Goal: Task Accomplishment & Management: Manage account settings

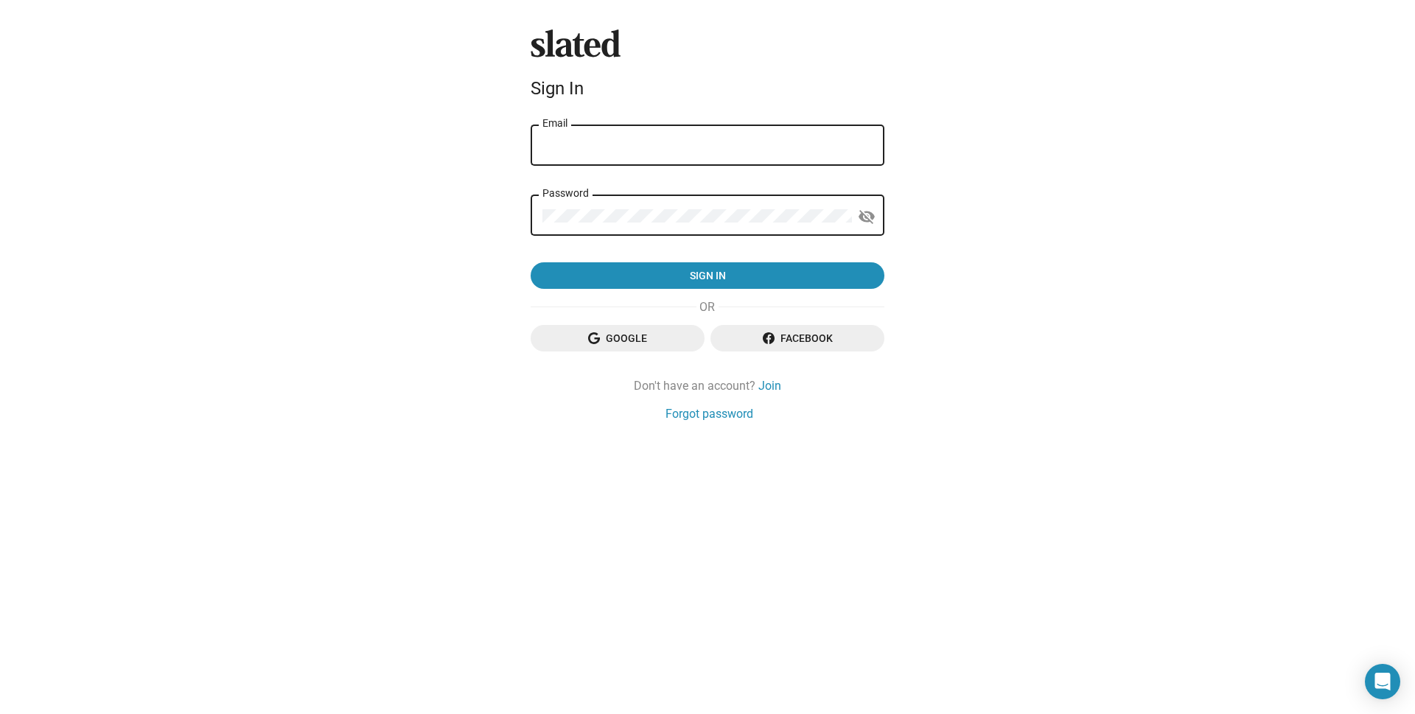
type input "[EMAIL_ADDRESS][DOMAIN_NAME]"
click at [872, 215] on mat-icon "visibility_off" at bounding box center [867, 217] width 18 height 23
click at [872, 215] on mat-icon "visibility" at bounding box center [867, 217] width 18 height 23
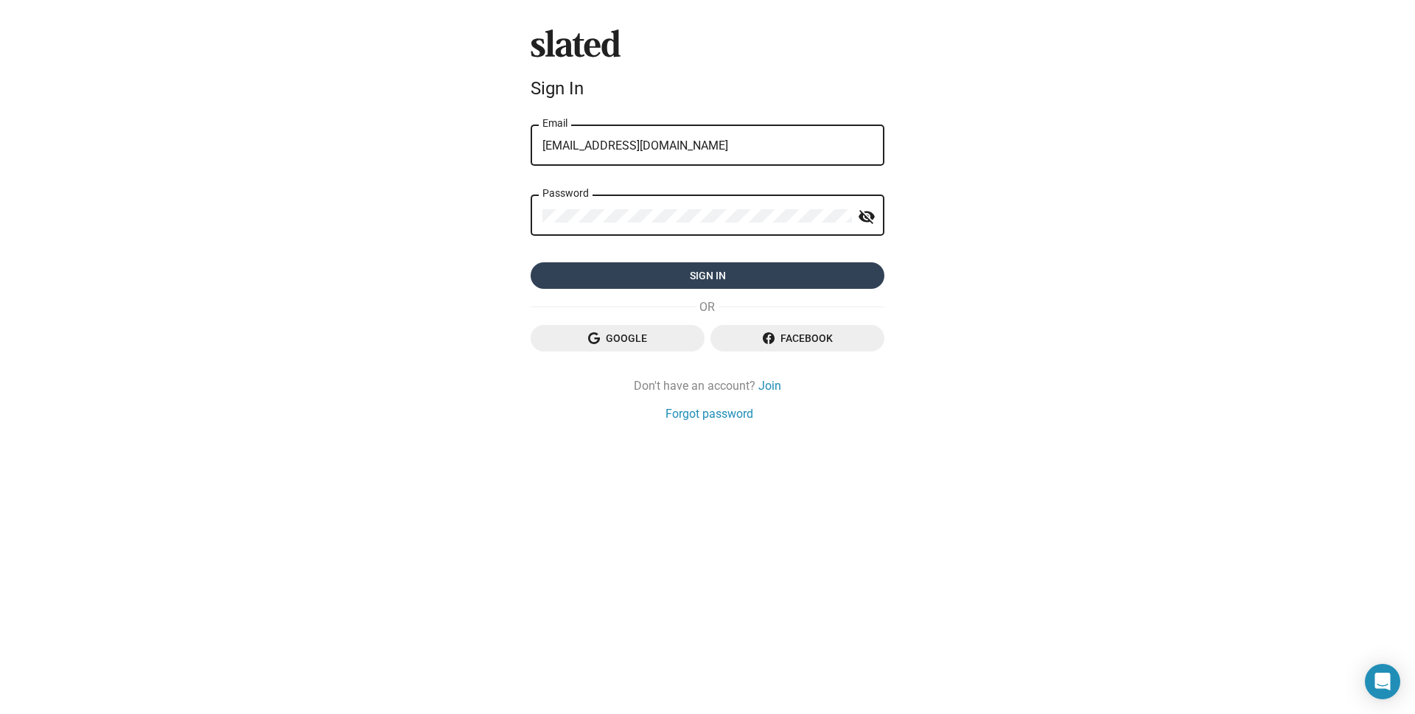
click at [760, 278] on span "Sign in" at bounding box center [707, 275] width 330 height 27
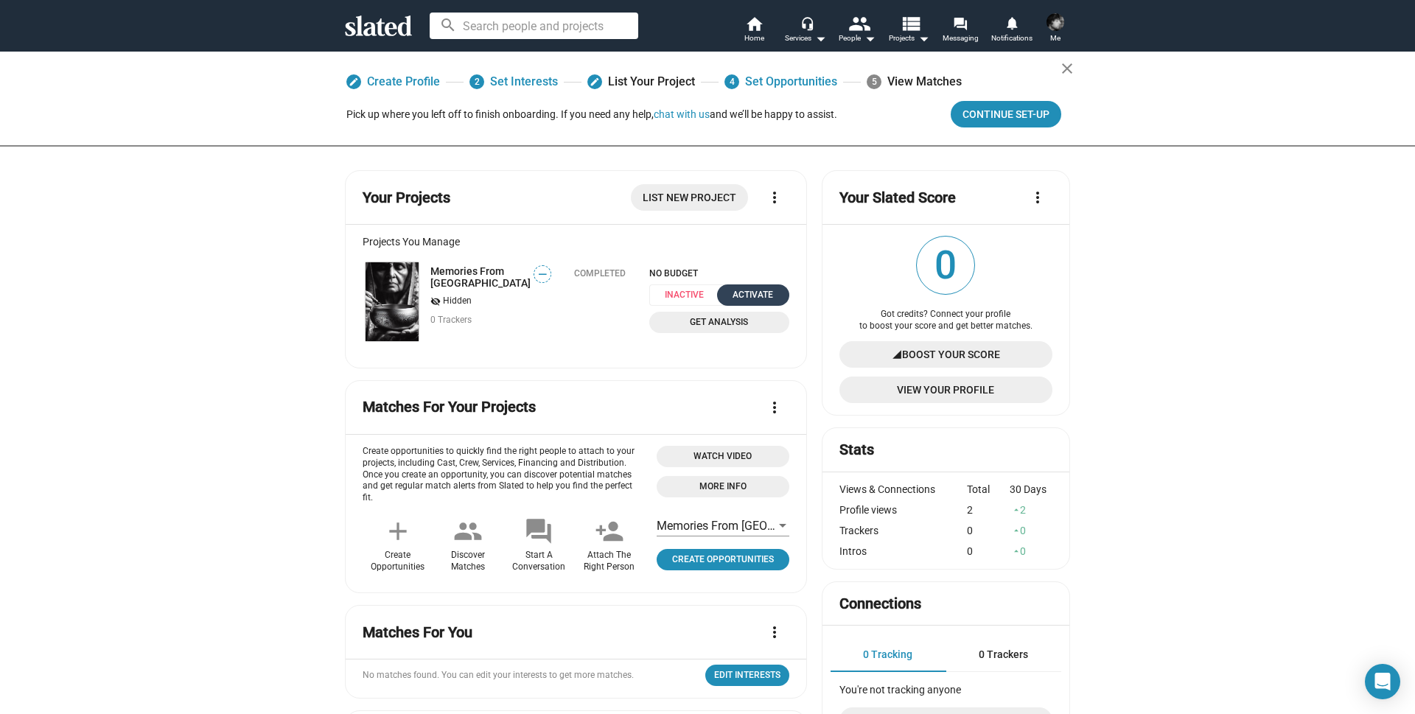
click at [760, 294] on div "Activate" at bounding box center [753, 294] width 55 height 15
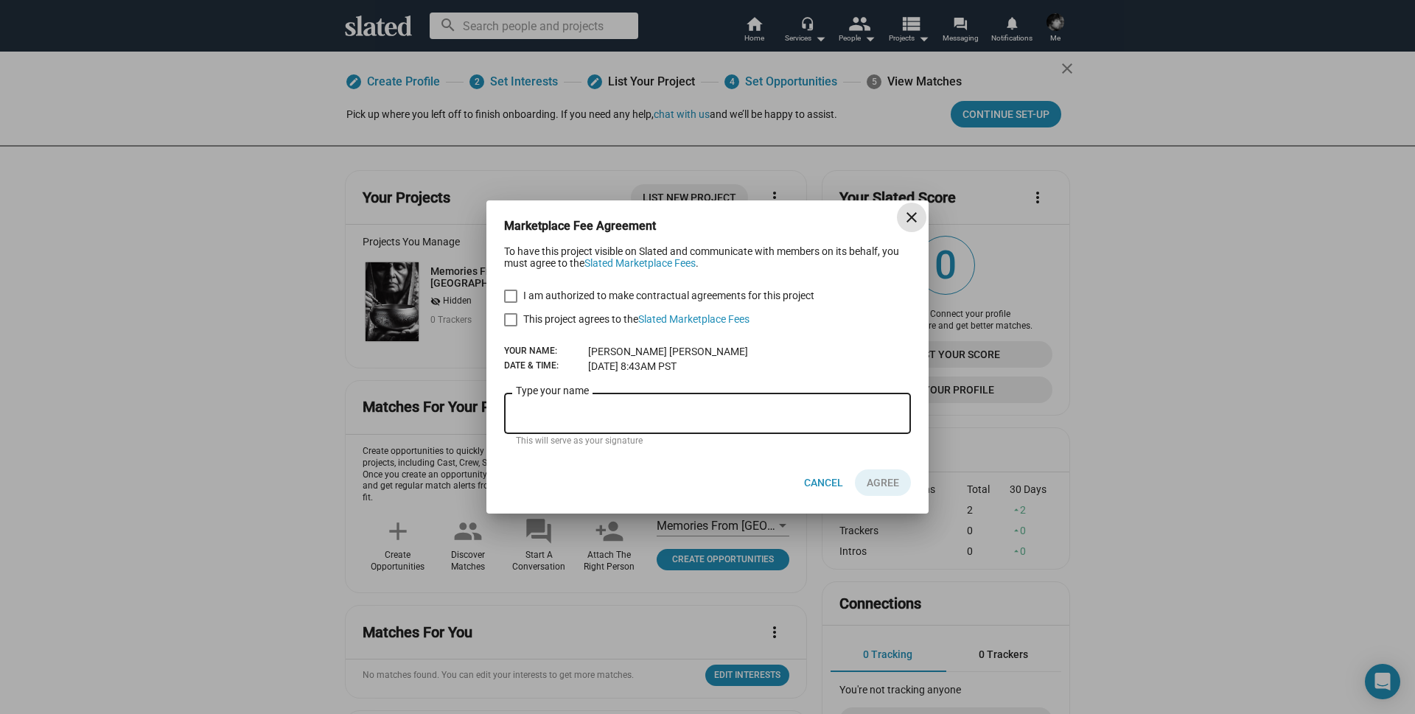
click at [511, 297] on span at bounding box center [510, 296] width 13 height 13
click at [511, 303] on input "I am authorized to make contractual agreements for this project" at bounding box center [510, 303] width 1 height 1
checkbox input "true"
click at [698, 318] on link "Slated Marketplace Fees" at bounding box center [693, 319] width 111 height 12
click at [726, 320] on link "Slated Marketplace Fees" at bounding box center [693, 319] width 111 height 12
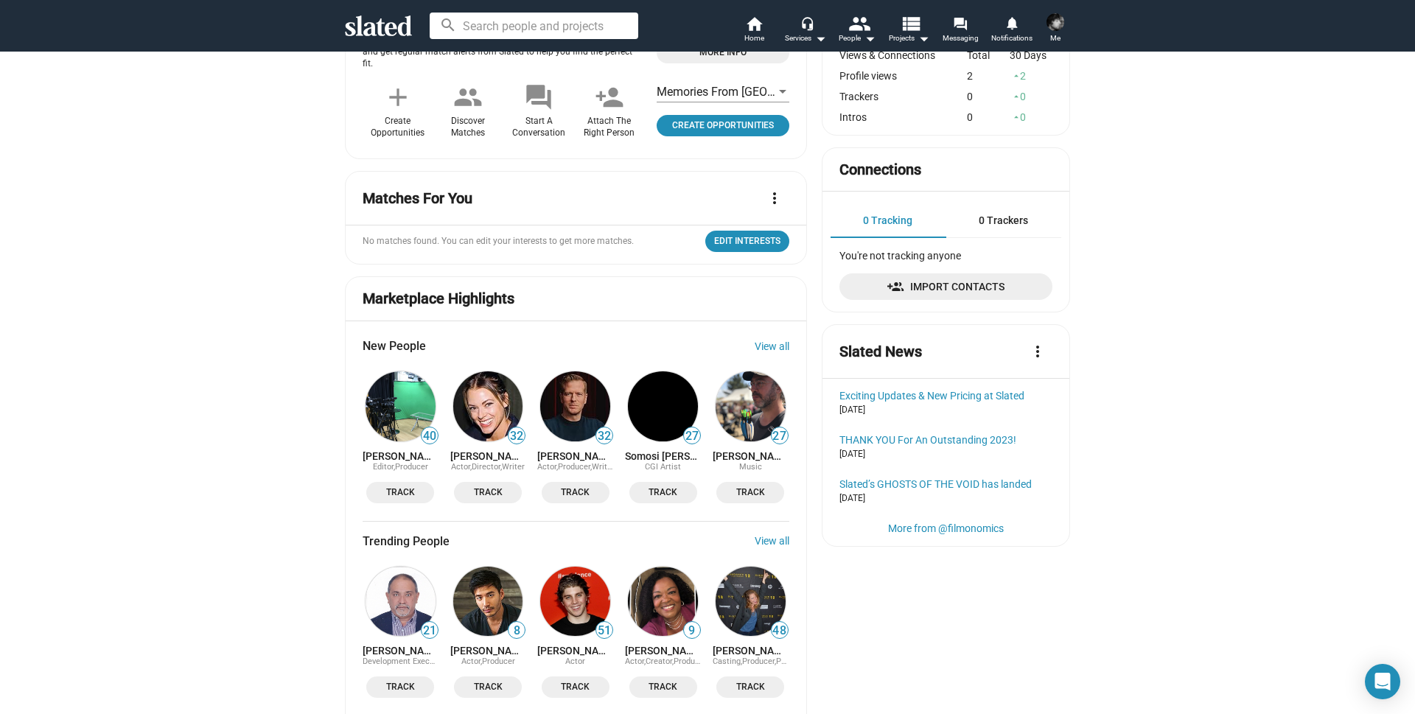
scroll to position [438, 0]
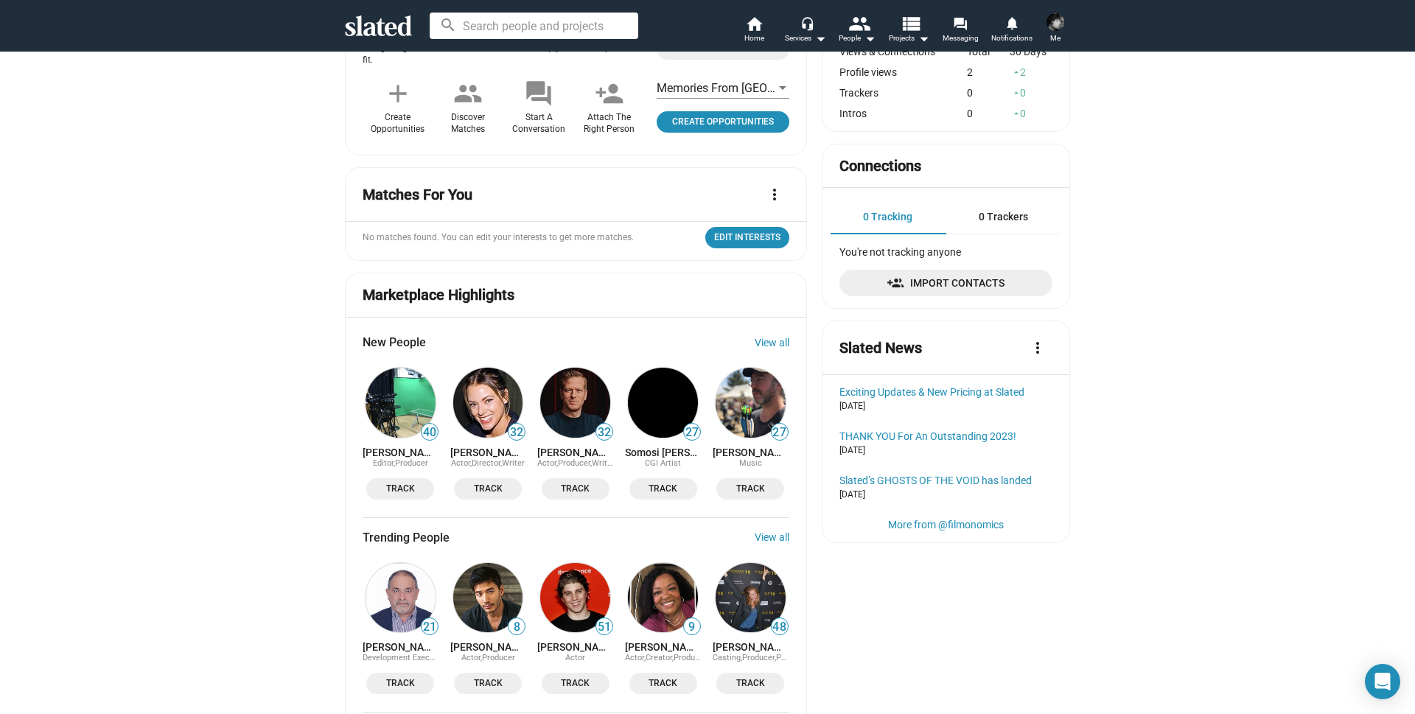
click at [404, 481] on span "Track" at bounding box center [400, 488] width 50 height 15
click at [500, 484] on span "Track" at bounding box center [488, 488] width 50 height 15
click at [564, 481] on span "Track" at bounding box center [575, 488] width 50 height 15
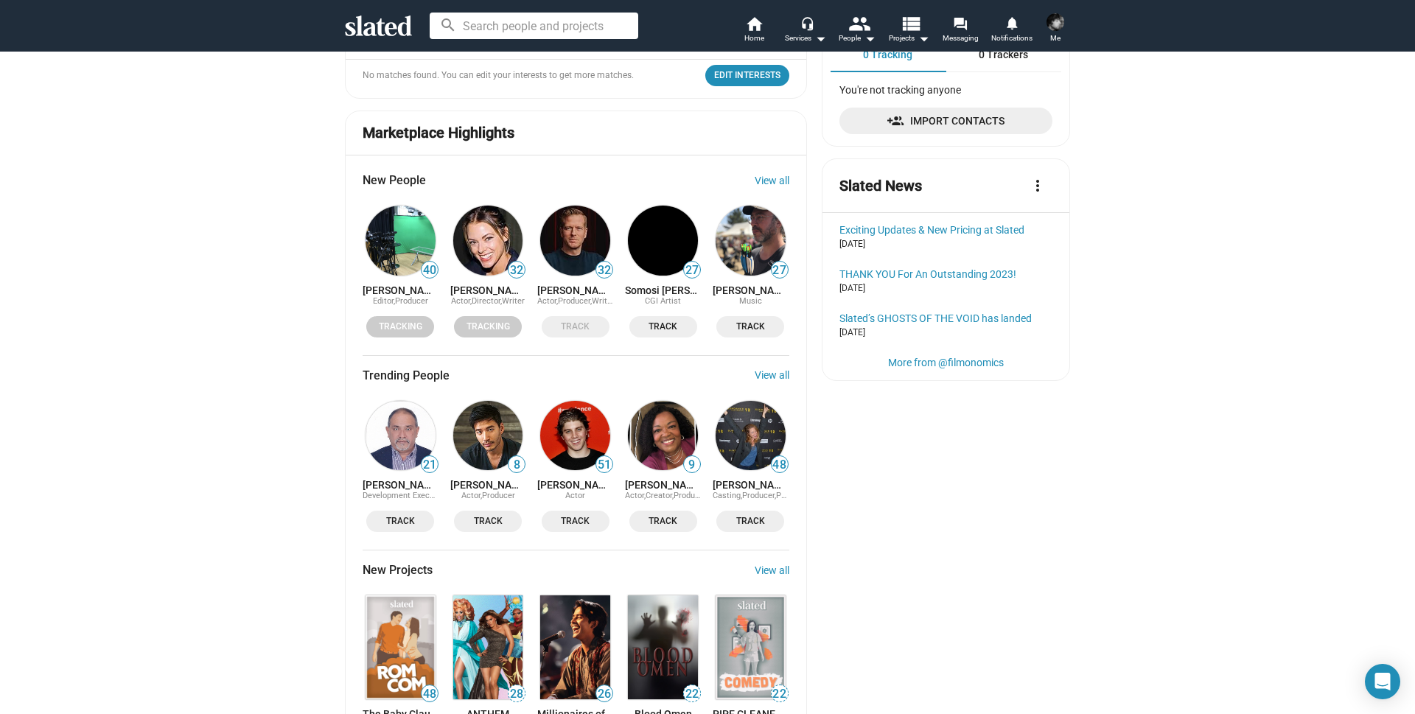
scroll to position [603, 0]
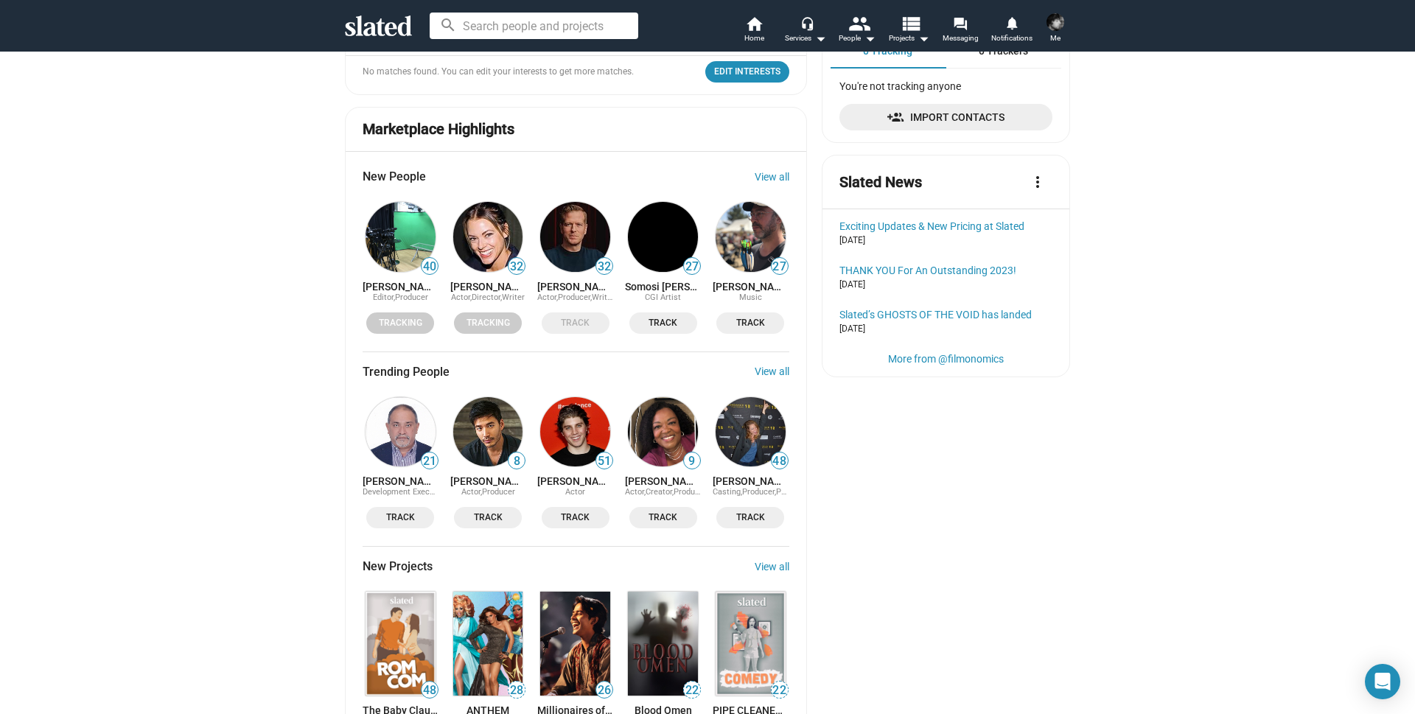
click at [479, 510] on span "Track" at bounding box center [488, 517] width 50 height 15
click at [381, 510] on span "Track" at bounding box center [400, 517] width 50 height 15
click at [660, 510] on span "Track" at bounding box center [663, 517] width 50 height 15
click at [740, 510] on span "Track" at bounding box center [750, 517] width 50 height 15
click at [574, 510] on span "Track" at bounding box center [575, 517] width 50 height 15
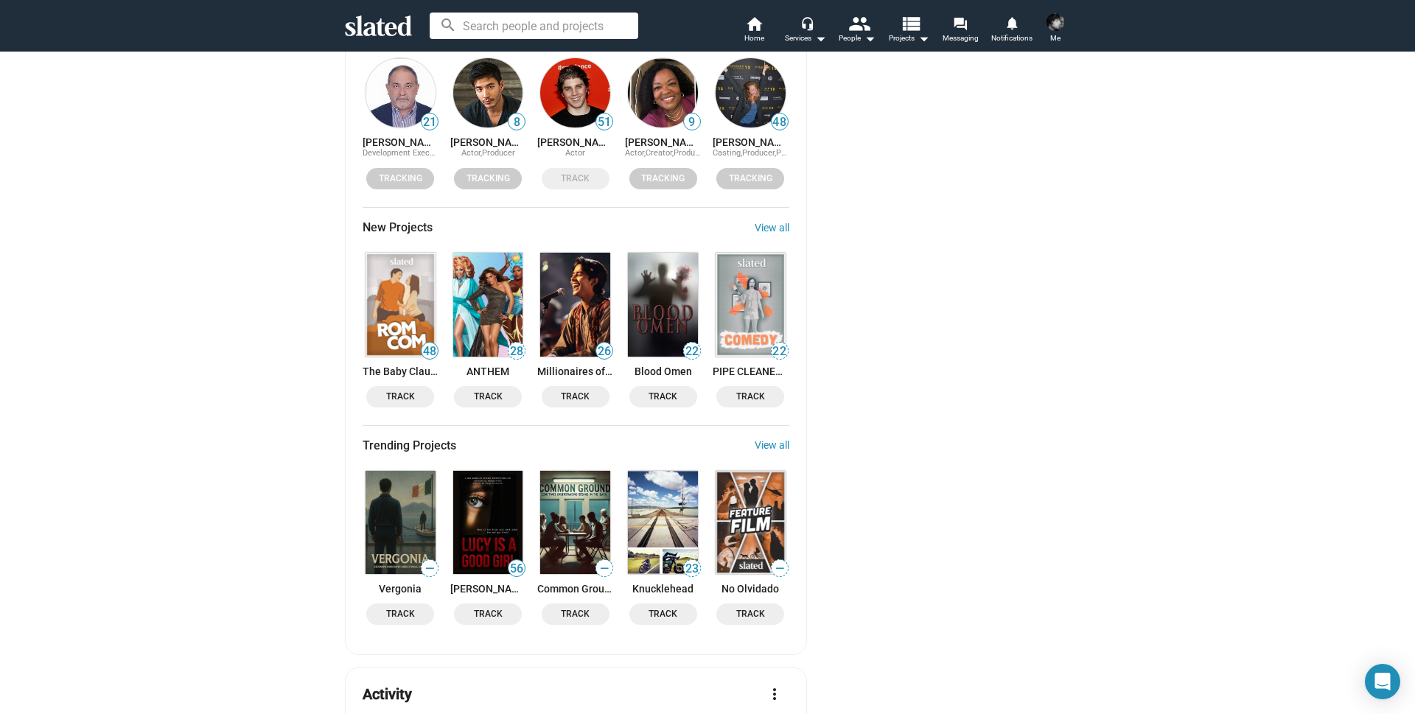
scroll to position [945, 0]
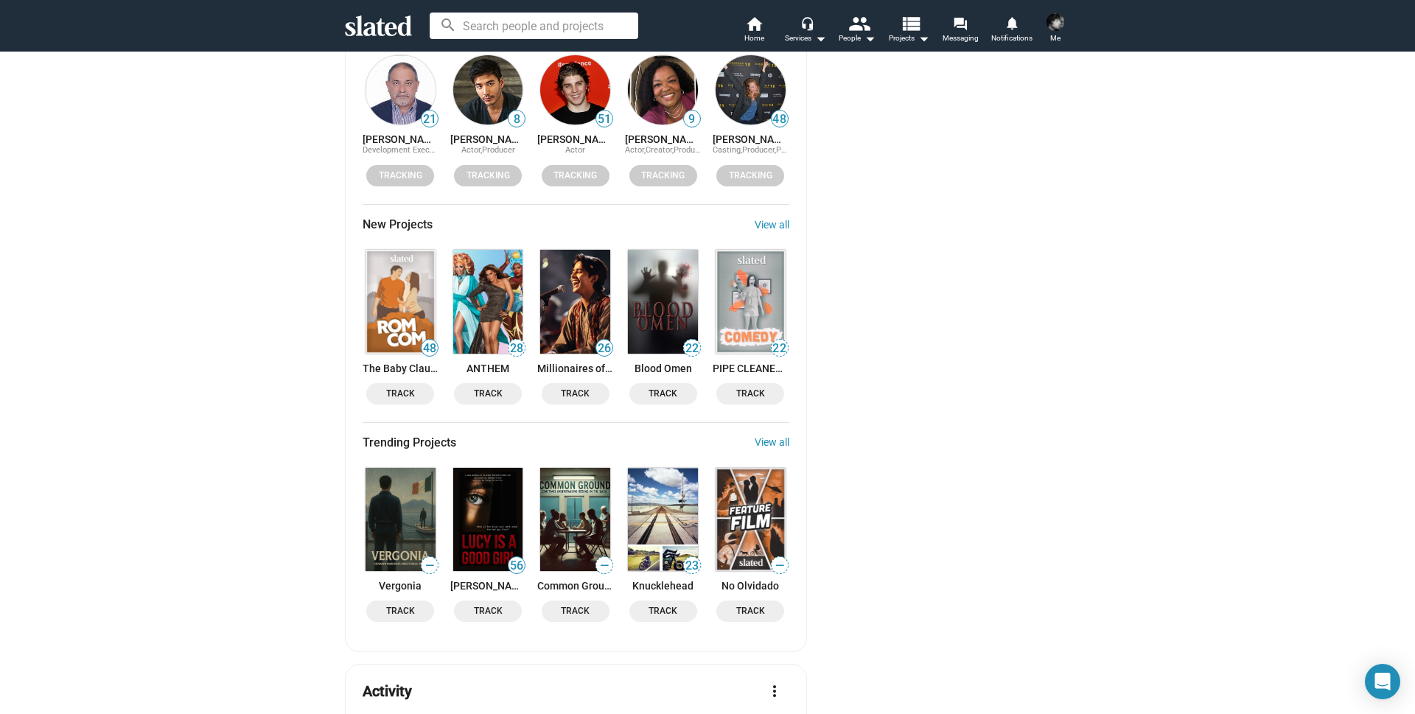
click at [655, 386] on span "Track" at bounding box center [663, 393] width 50 height 15
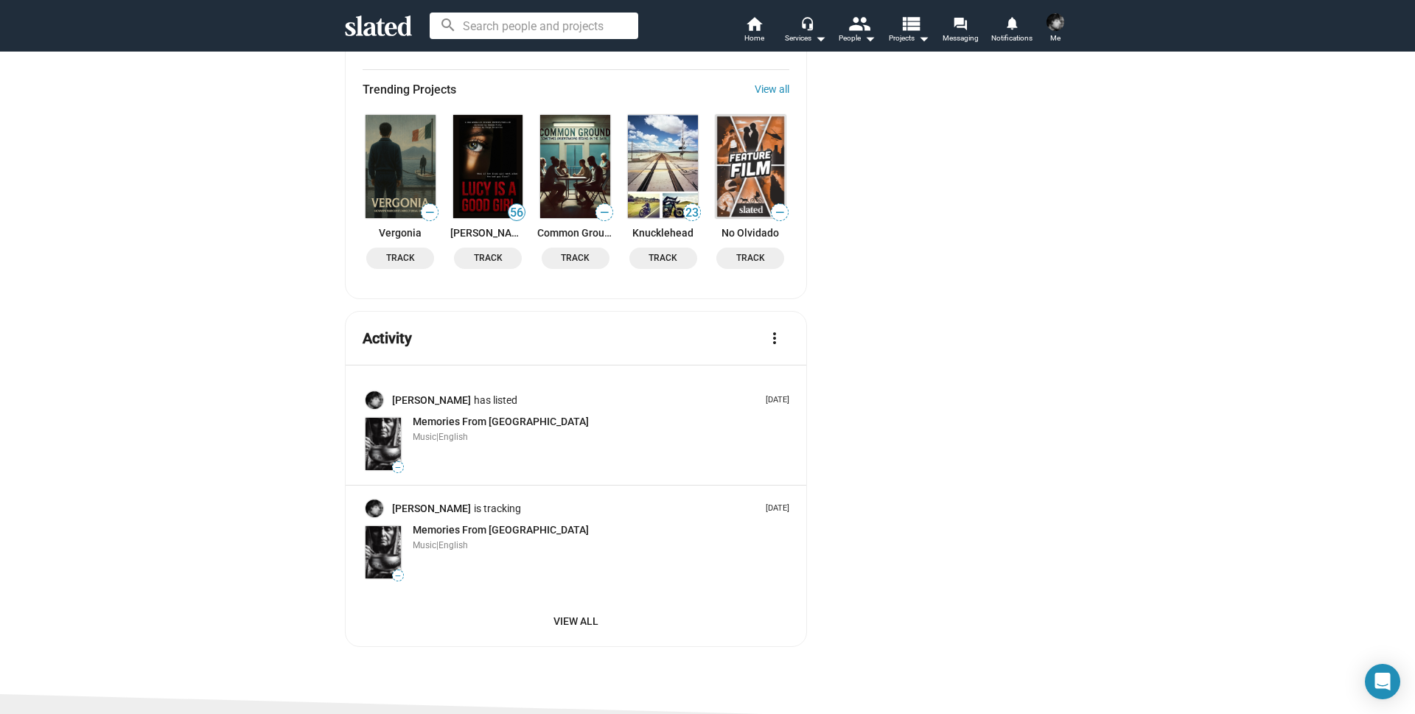
scroll to position [1300, 0]
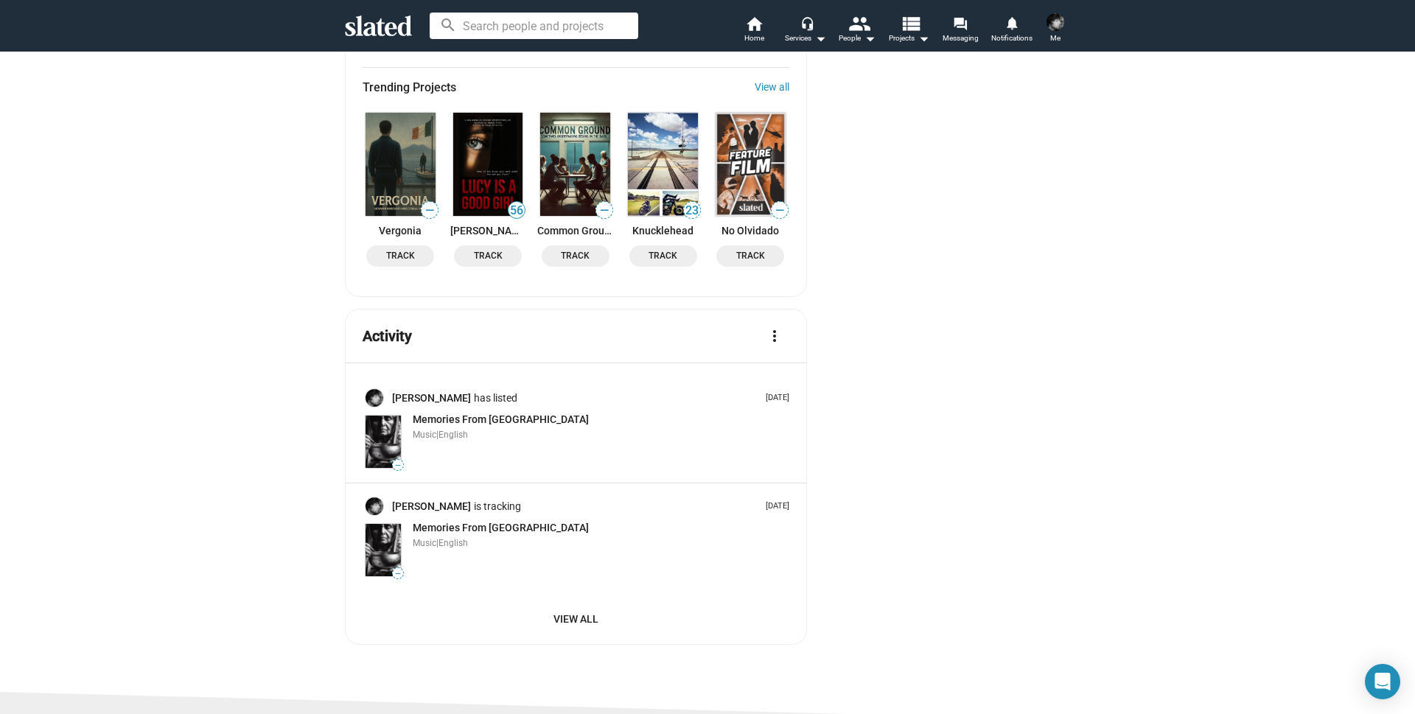
click at [593, 614] on span "View All" at bounding box center [575, 619] width 403 height 27
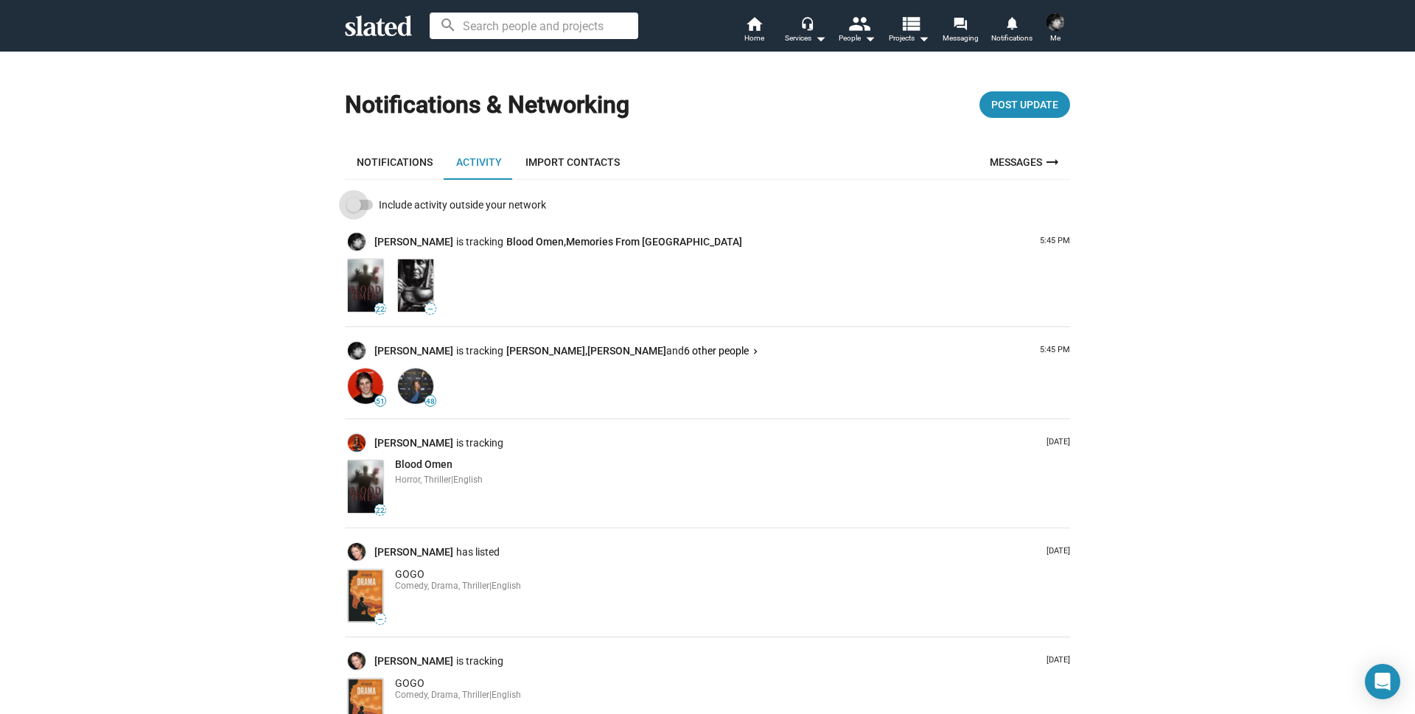
click at [363, 206] on span at bounding box center [359, 205] width 27 height 10
click at [354, 210] on input "Include activity outside your network" at bounding box center [353, 210] width 1 height 1
checkbox input "true"
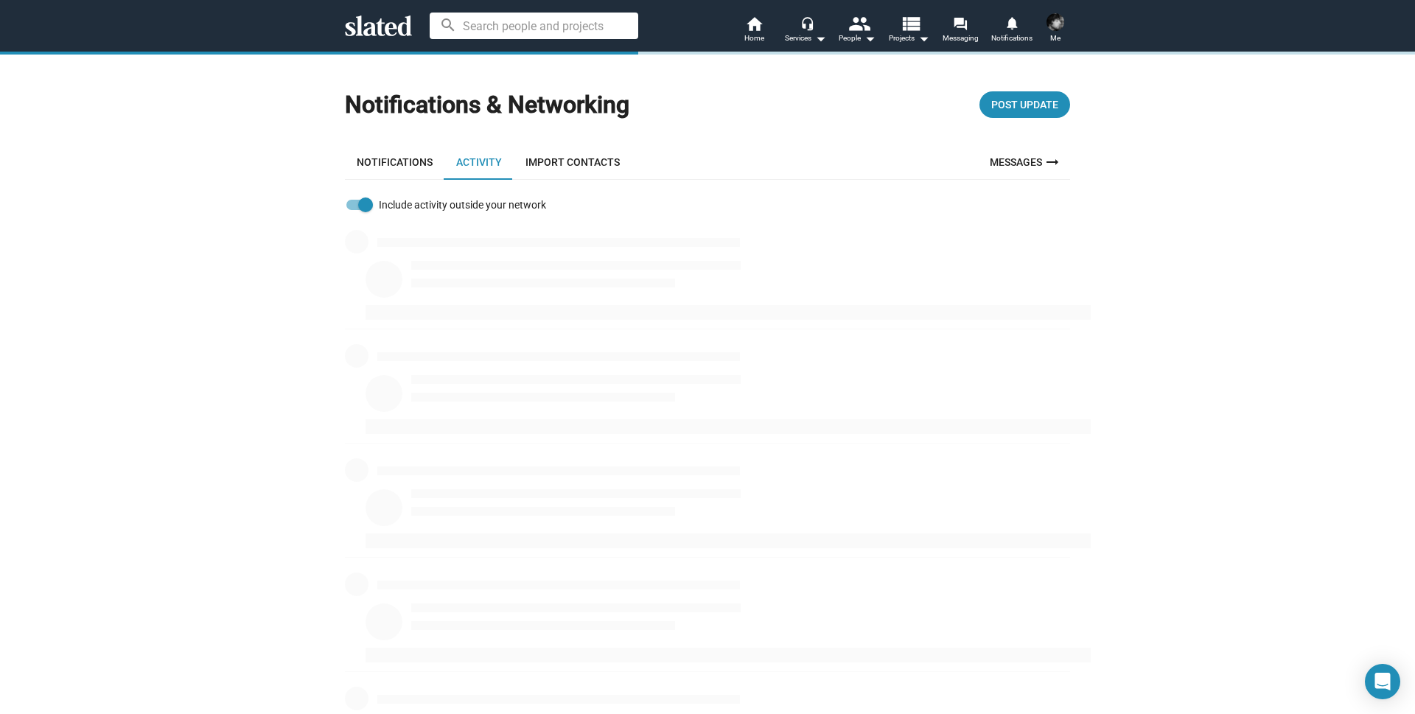
scroll to position [4, 0]
